Goal: Task Accomplishment & Management: Use online tool/utility

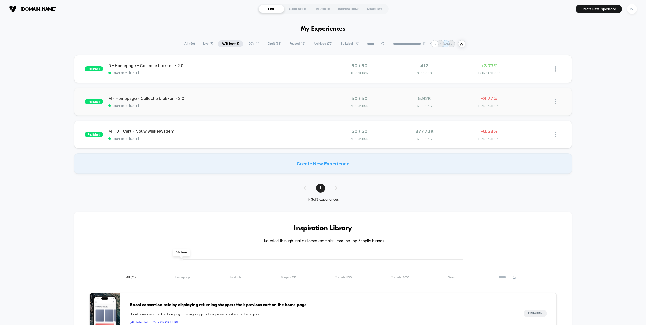
click at [283, 93] on div "published M - Homepage - Collectie blokken - 2.0 start date: [DATE] 50 / 50 All…" at bounding box center [323, 102] width 498 height 28
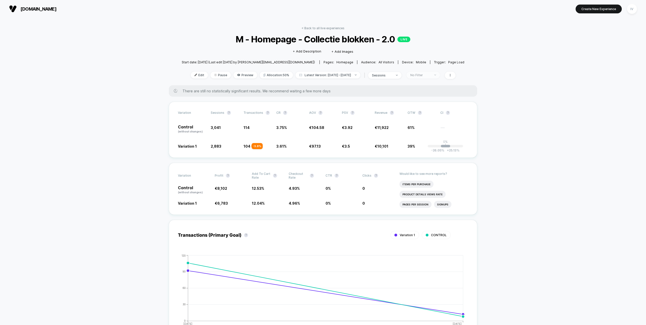
click at [428, 75] on div "No Filter" at bounding box center [421, 75] width 20 height 4
click at [425, 125] on span "New Visitors" at bounding box center [423, 124] width 21 height 4
click at [426, 144] on button "Save" at bounding box center [427, 148] width 46 height 8
click at [430, 76] on div "New Visitors" at bounding box center [421, 75] width 20 height 4
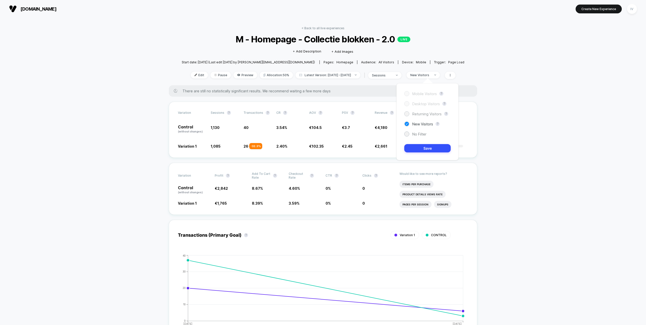
click at [424, 114] on span "Returning Visitors" at bounding box center [427, 114] width 29 height 4
click at [429, 149] on button "Save" at bounding box center [427, 148] width 46 height 8
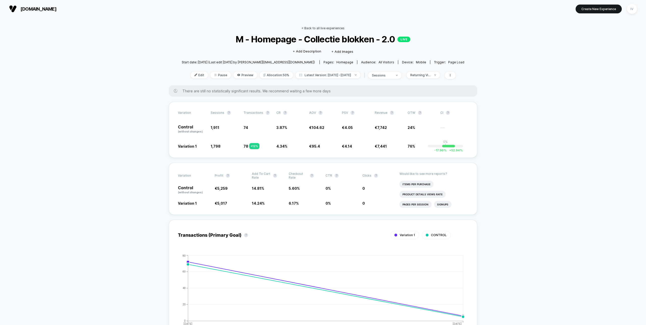
click at [325, 28] on link "< Back to all live experiences" at bounding box center [323, 28] width 43 height 4
